Goal: Information Seeking & Learning: Learn about a topic

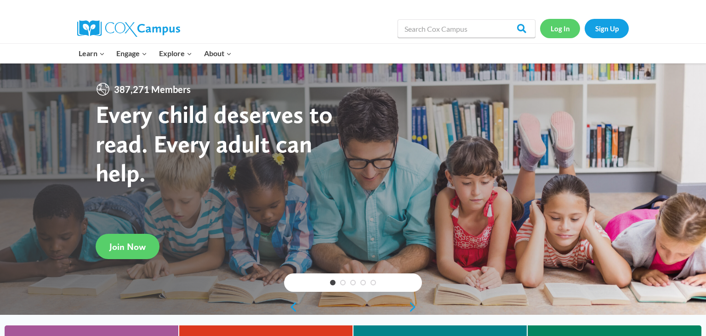
click at [560, 33] on link "Log In" at bounding box center [560, 28] width 40 height 19
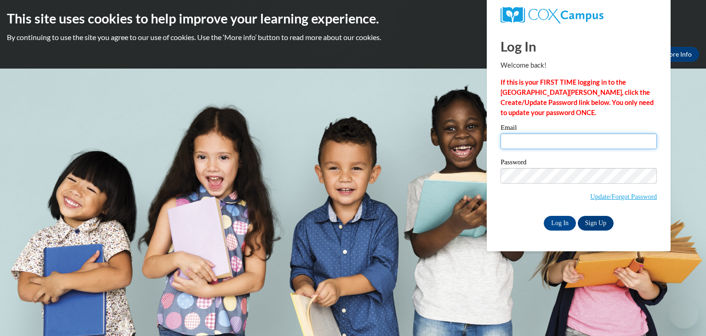
click at [531, 144] on input "Email" at bounding box center [579, 141] width 156 height 16
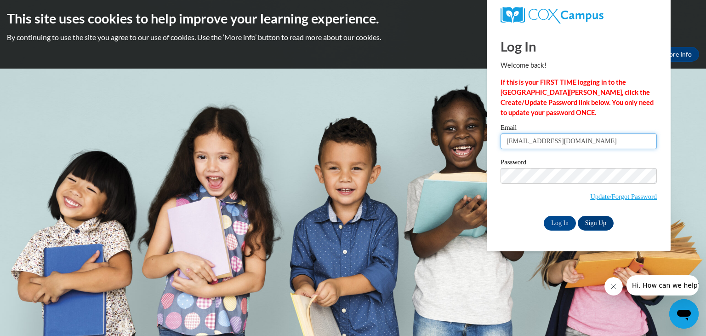
type input "parkerjasmine70@yahoo.com"
click at [554, 224] on input "Log In" at bounding box center [560, 223] width 32 height 15
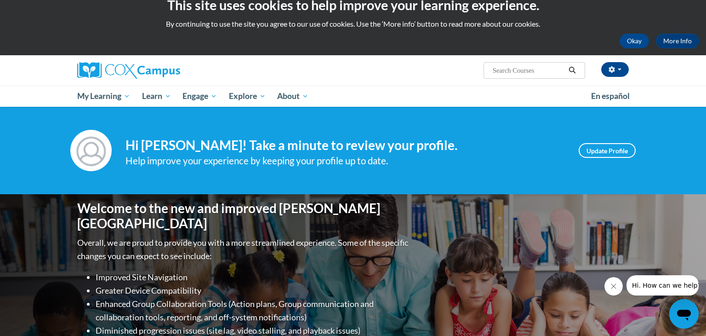
scroll to position [7, 0]
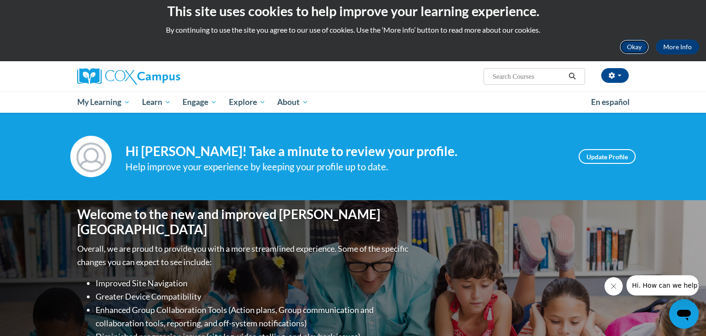
click at [631, 49] on button "Okay" at bounding box center [634, 47] width 29 height 15
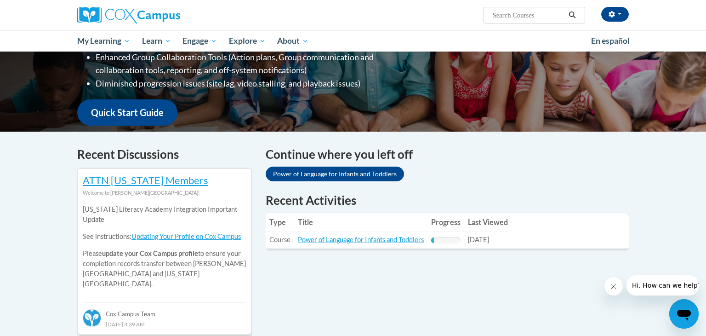
scroll to position [193, 0]
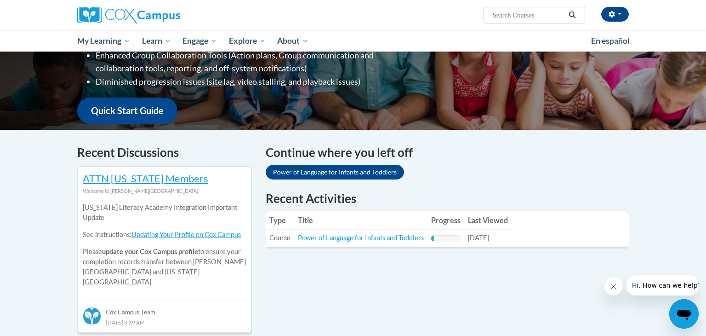
click at [376, 239] on link "Power of Language for Infants and Toddlers" at bounding box center [361, 238] width 126 height 8
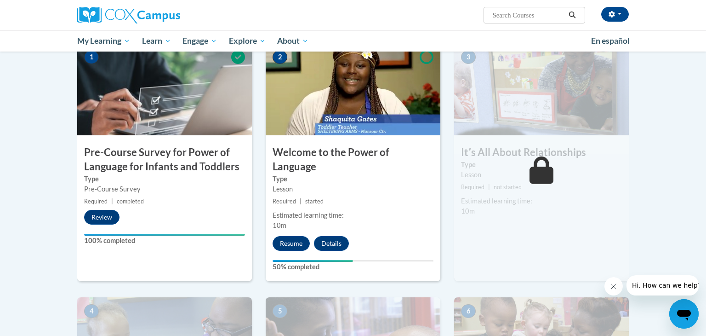
scroll to position [199, 0]
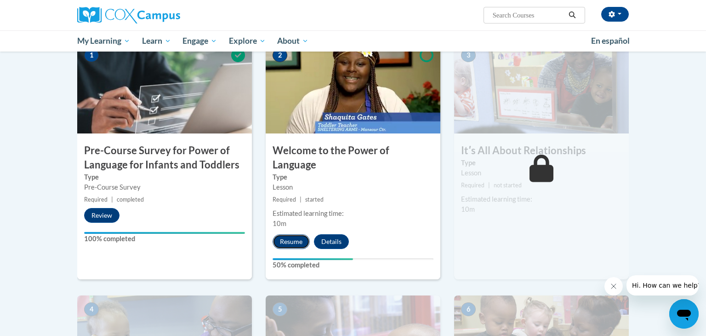
click at [296, 234] on button "Resume" at bounding box center [291, 241] width 37 height 15
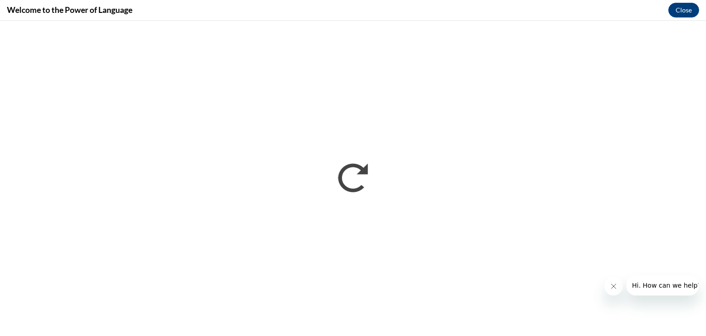
scroll to position [0, 0]
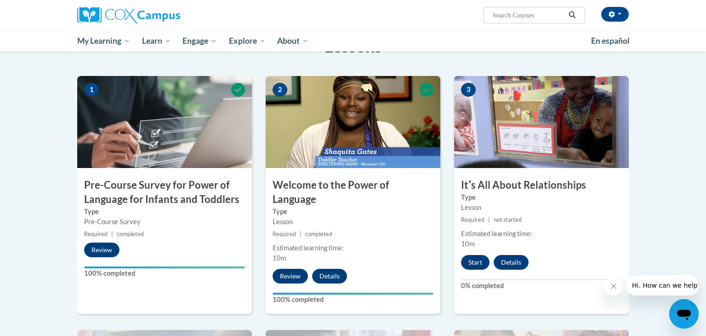
scroll to position [155, 0]
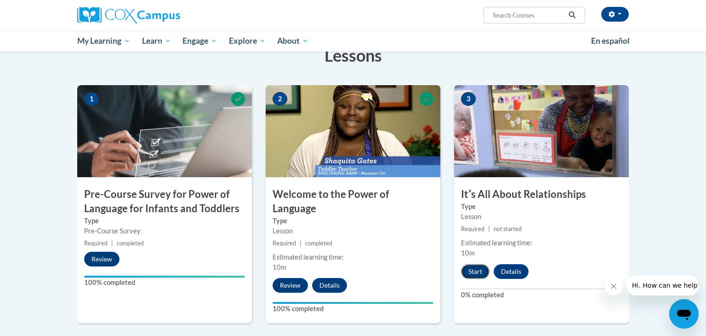
click at [475, 265] on button "Start" at bounding box center [475, 271] width 29 height 15
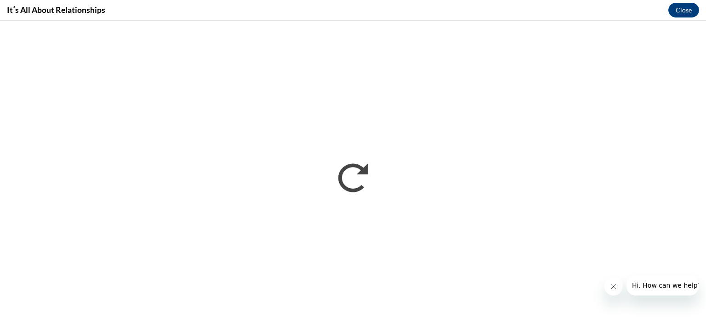
scroll to position [0, 0]
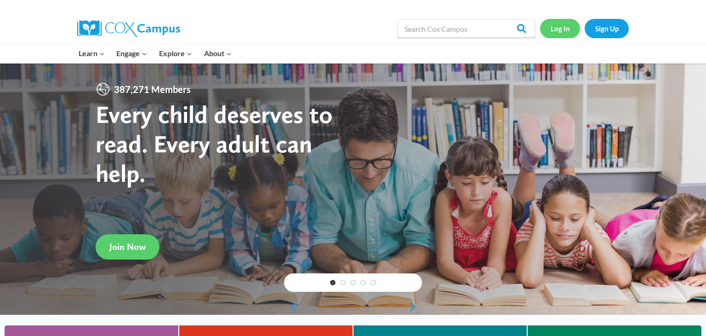
click at [569, 29] on link "Log In" at bounding box center [560, 28] width 40 height 19
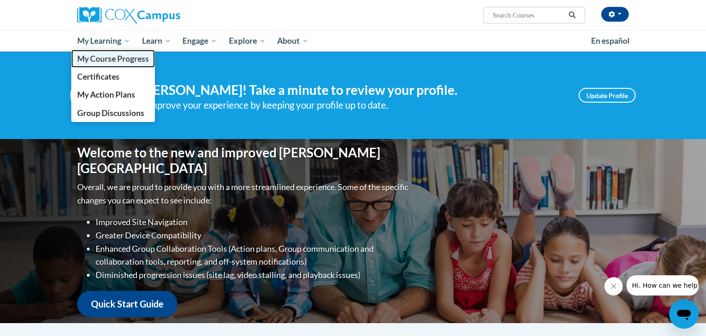
click at [101, 61] on span "My Course Progress" at bounding box center [113, 59] width 72 height 10
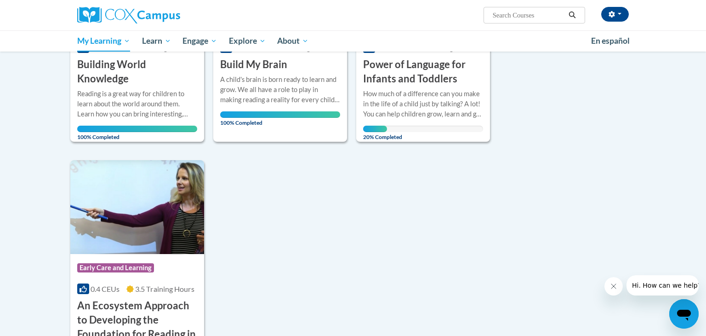
scroll to position [231, 0]
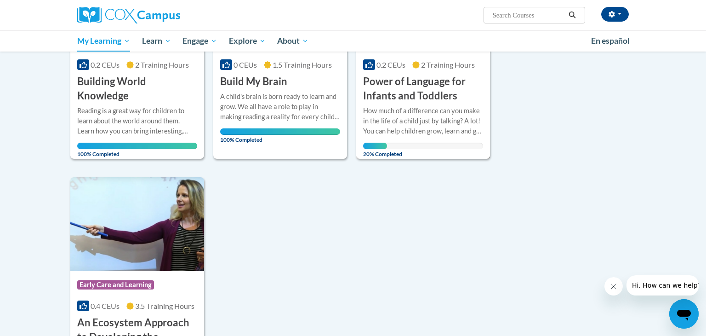
click at [449, 123] on div "How much of a difference can you make in the life of a child just by talking? A…" at bounding box center [423, 121] width 120 height 30
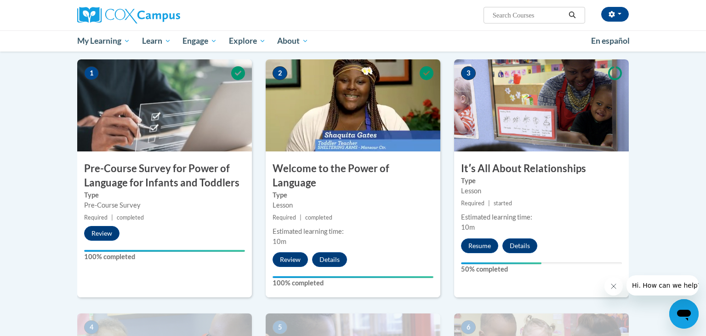
scroll to position [195, 0]
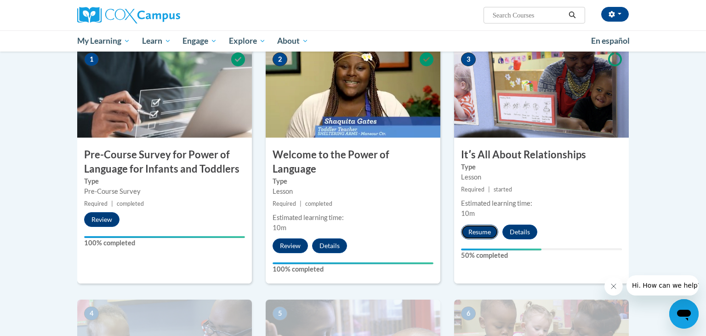
click at [476, 233] on button "Resume" at bounding box center [479, 231] width 37 height 15
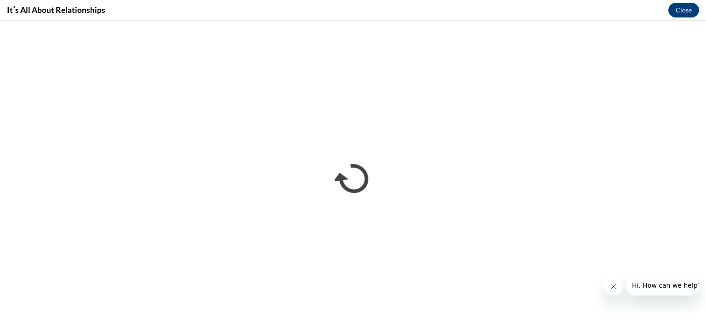
scroll to position [0, 0]
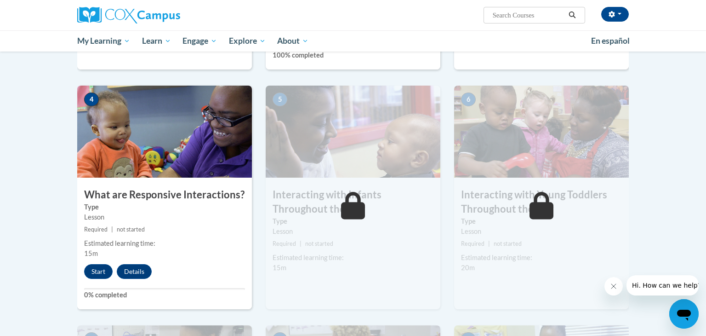
scroll to position [387, 0]
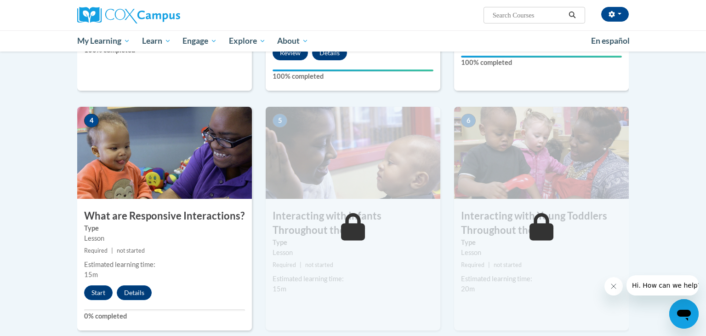
click at [384, 154] on img at bounding box center [353, 153] width 175 height 92
click at [98, 285] on button "Start" at bounding box center [98, 292] width 29 height 15
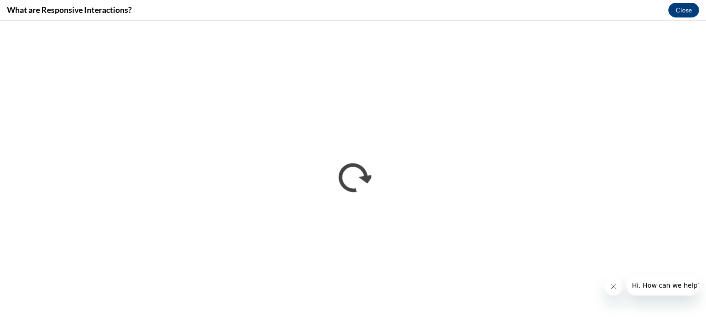
scroll to position [0, 0]
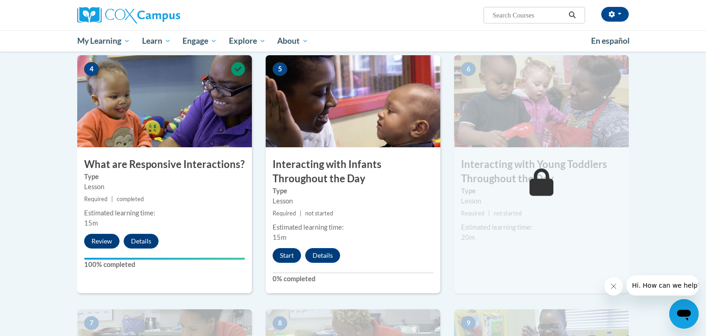
scroll to position [425, 0]
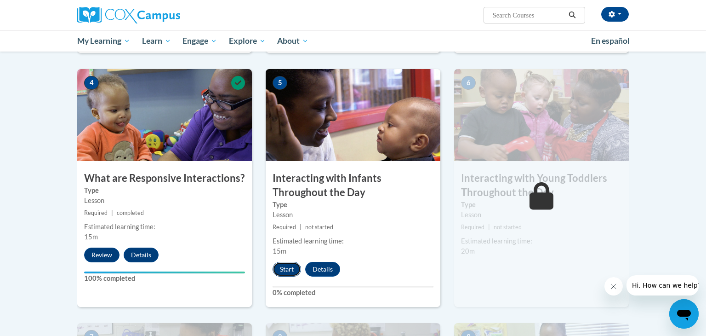
click at [286, 262] on button "Start" at bounding box center [287, 269] width 29 height 15
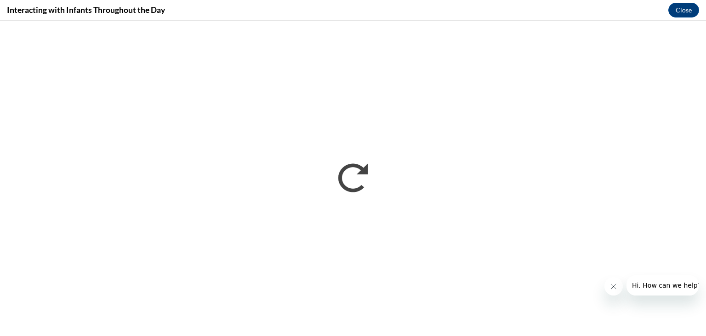
scroll to position [0, 0]
